Goal: Task Accomplishment & Management: Manage account settings

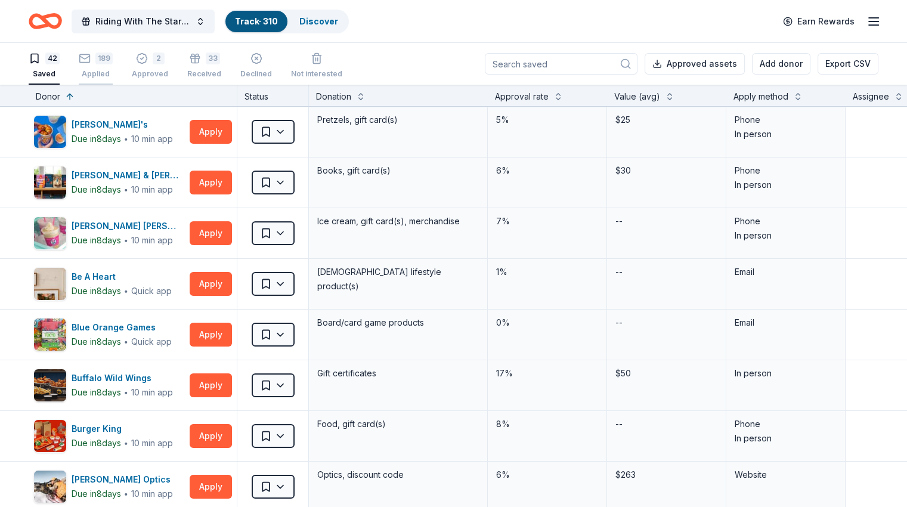
click at [113, 69] on div "Applied" at bounding box center [96, 74] width 34 height 10
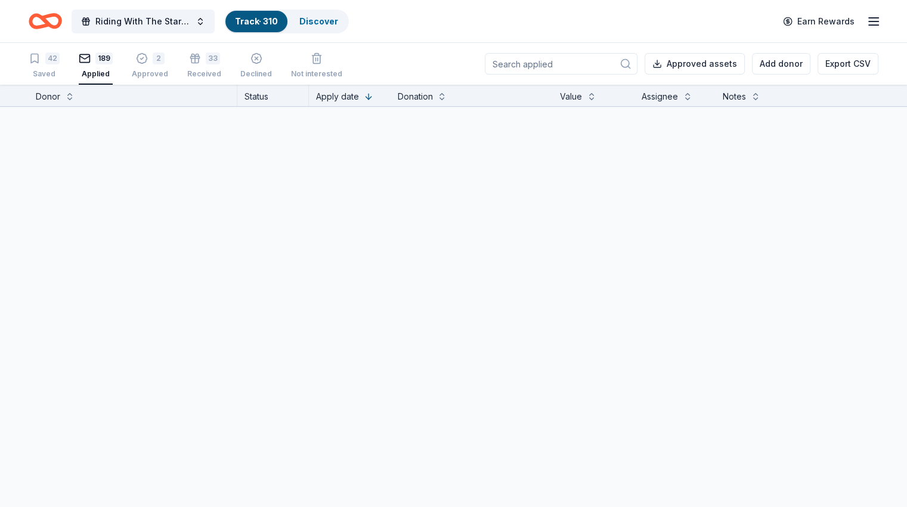
click at [528, 63] on input at bounding box center [561, 63] width 153 height 21
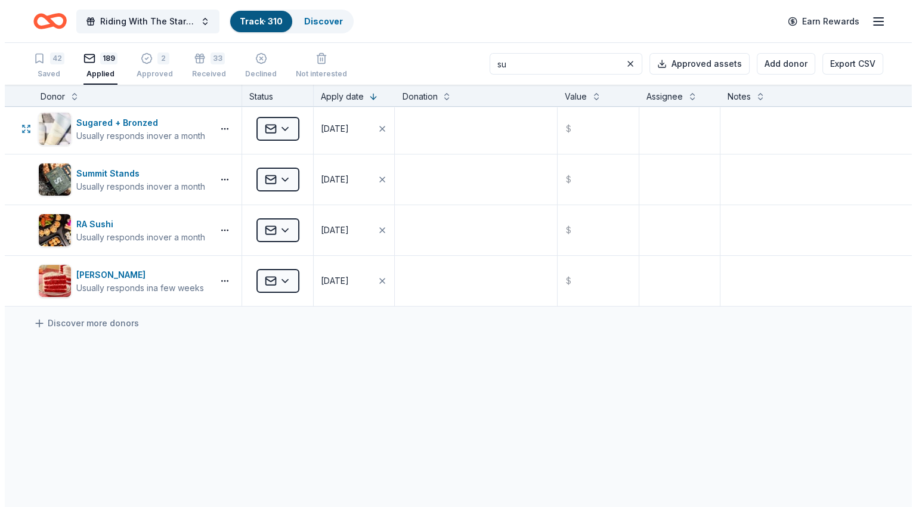
scroll to position [177, 0]
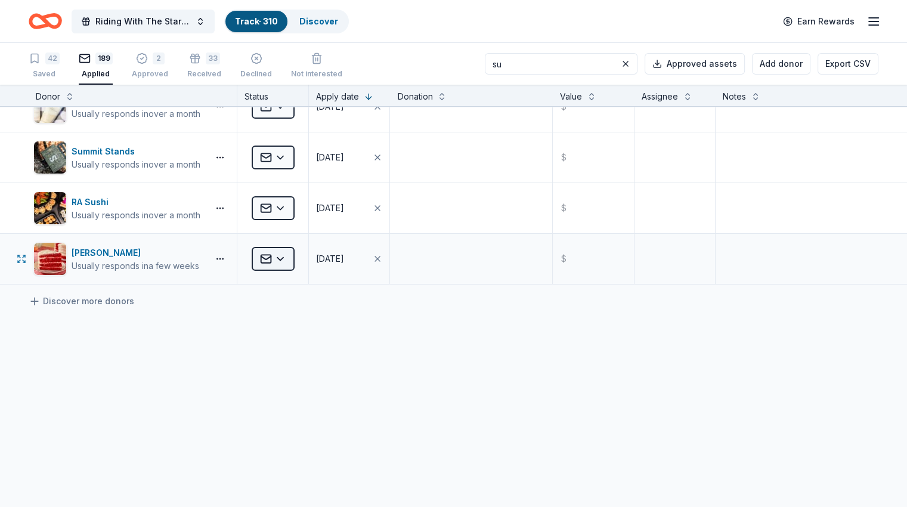
type input "su"
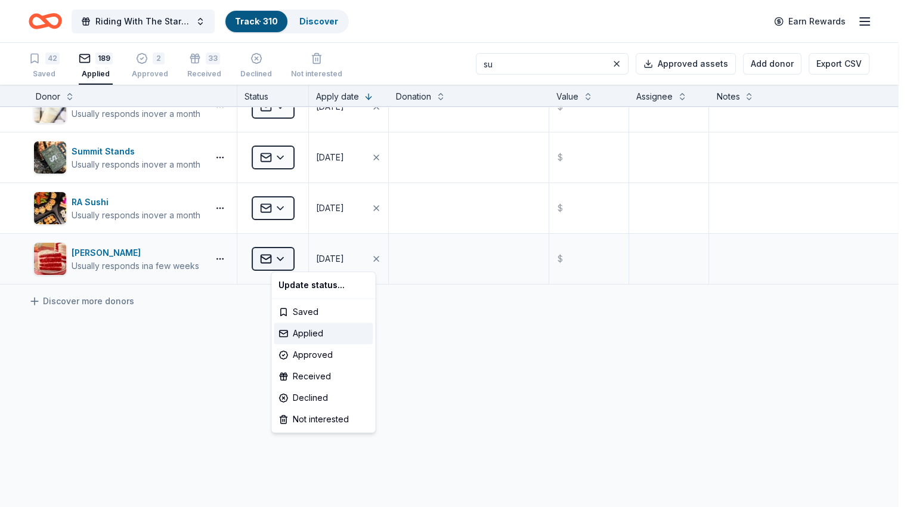
click at [289, 258] on html "Riding With The Stars Gala Track · 310 Discover Earn Rewards 42 Saved 189 Appli…" at bounding box center [453, 253] width 907 height 507
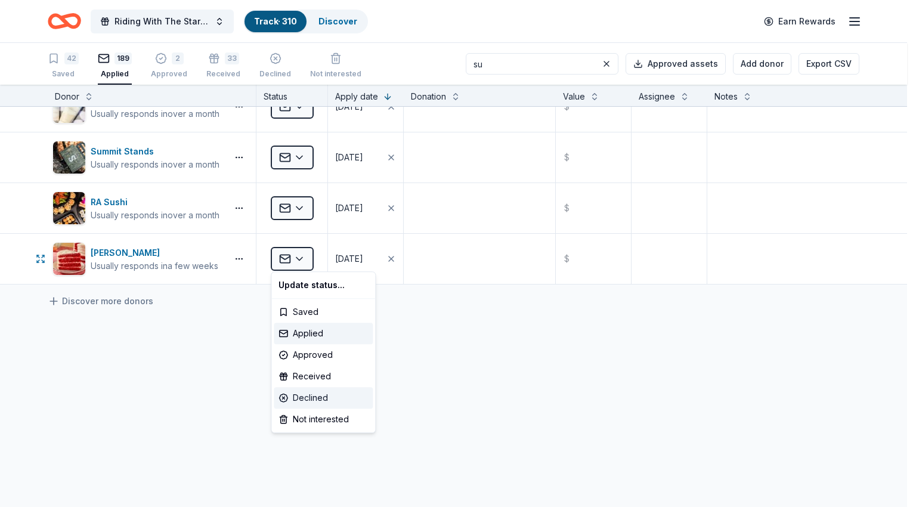
click at [306, 398] on div "Declined" at bounding box center [323, 397] width 99 height 21
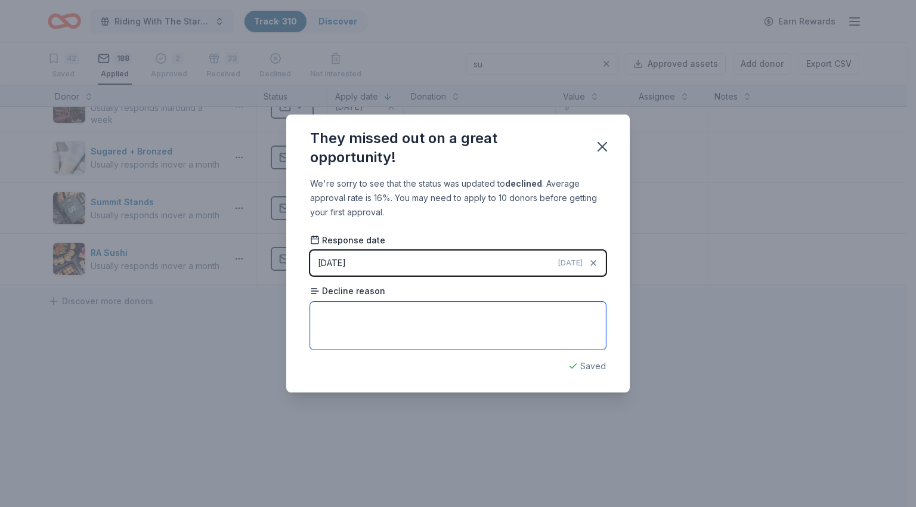
paste textarea "We receive many similar requests for donations; and as much as we'd like to sup…"
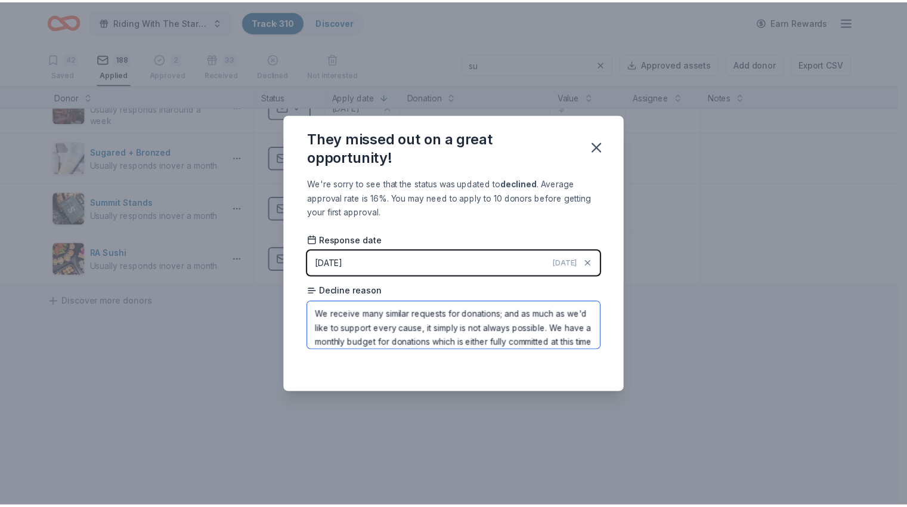
scroll to position [55, 0]
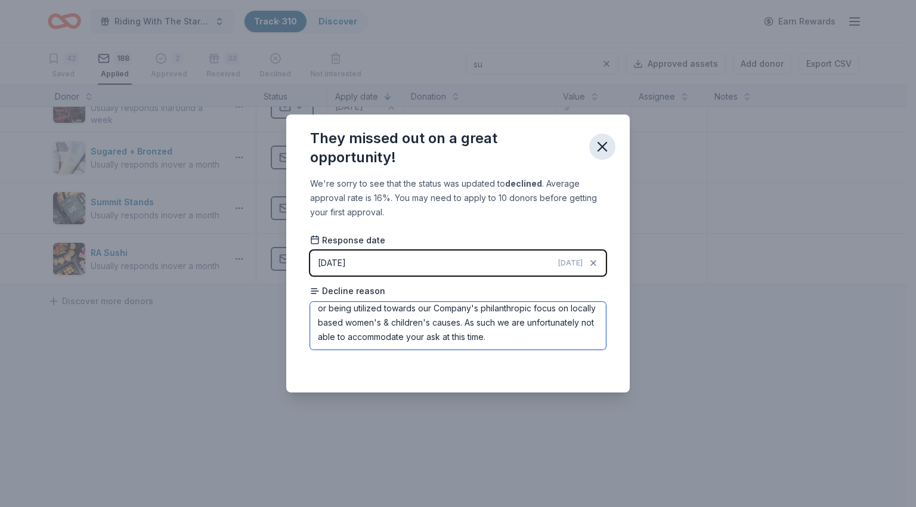
type textarea "We receive many similar requests for donations; and as much as we'd like to sup…"
click at [601, 150] on icon "button" at bounding box center [602, 146] width 17 height 17
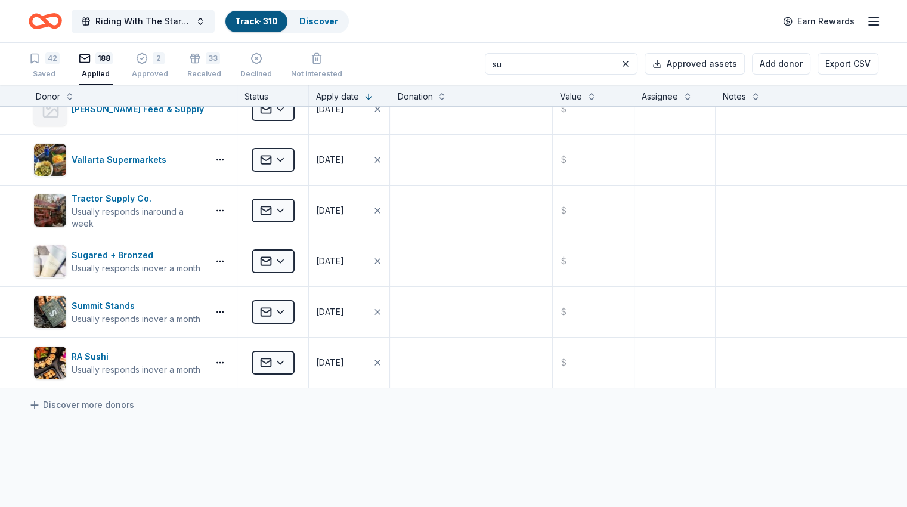
scroll to position [0, 0]
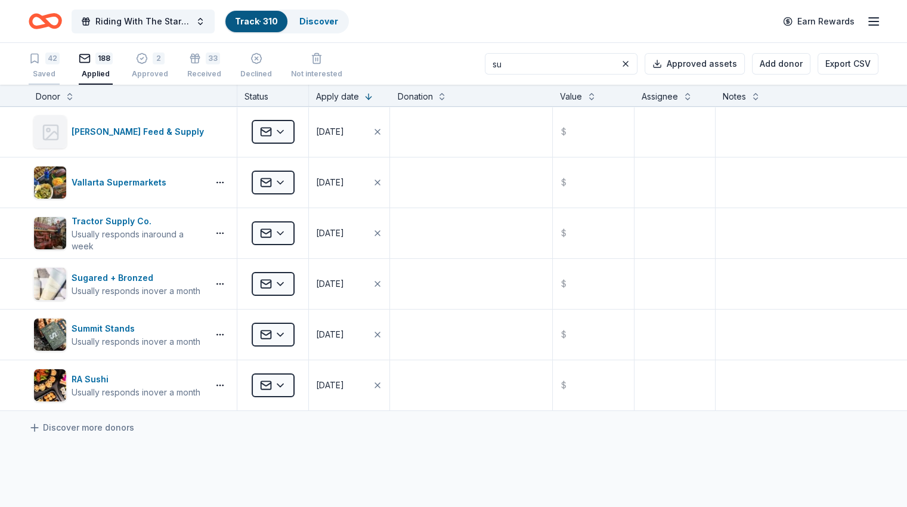
click at [54, 70] on div "Saved" at bounding box center [44, 74] width 31 height 10
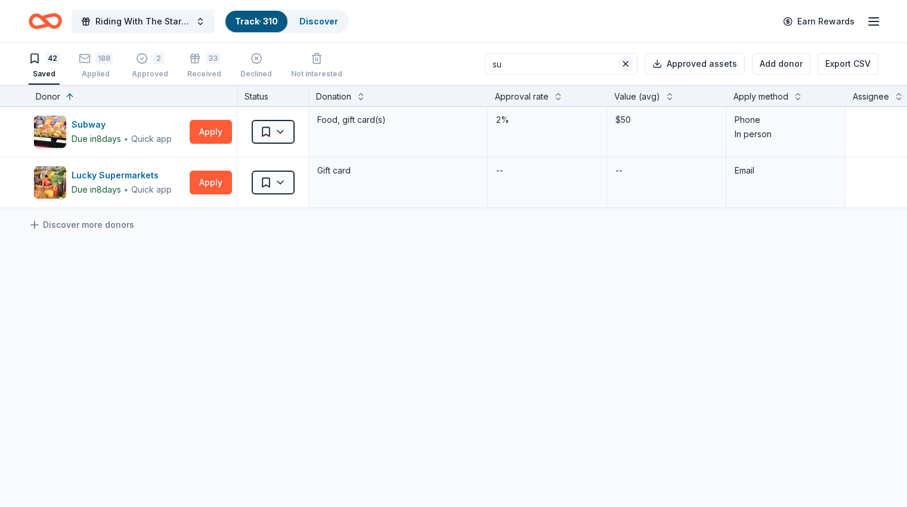
click at [619, 64] on button at bounding box center [626, 64] width 14 height 14
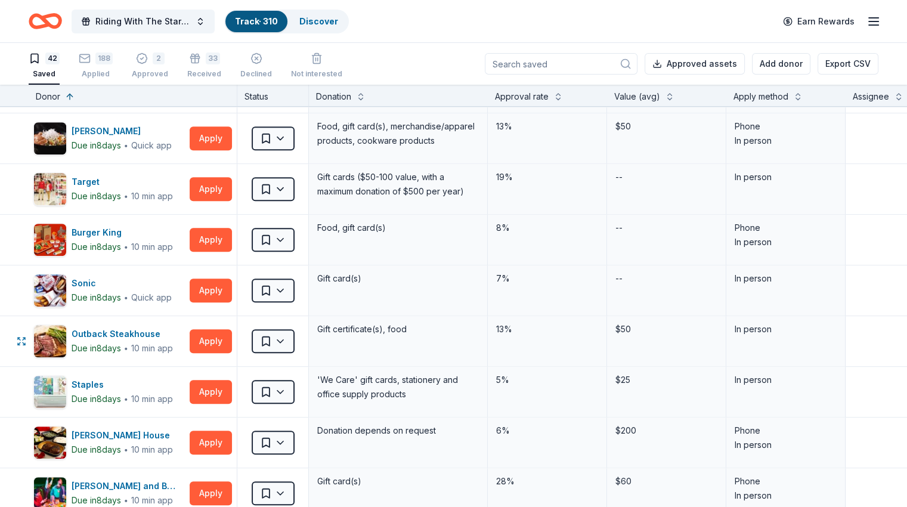
scroll to position [535, 0]
